Goal: Transaction & Acquisition: Purchase product/service

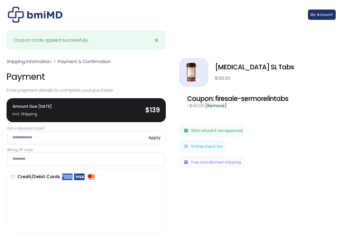
scroll to position [2, 0]
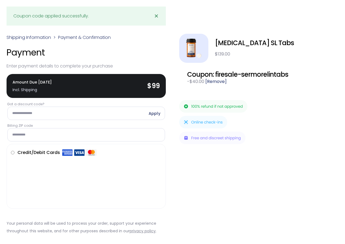
scroll to position [56, 0]
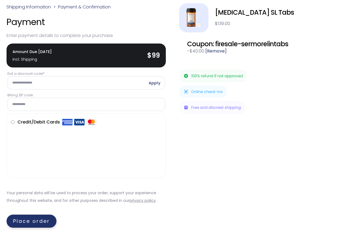
click at [36, 221] on button "Place order" at bounding box center [32, 221] width 50 height 13
